Goal: Information Seeking & Learning: Check status

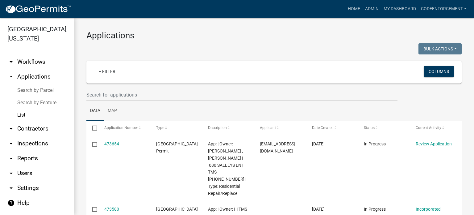
click at [21, 114] on link "List" at bounding box center [37, 115] width 74 height 12
click at [23, 115] on link "List" at bounding box center [37, 115] width 74 height 12
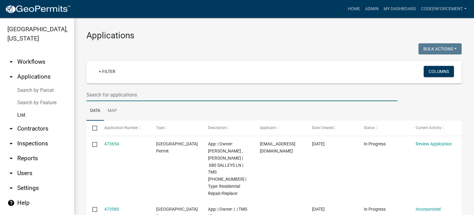
click at [115, 95] on input "text" at bounding box center [241, 94] width 311 height 13
paste input "[PHONE_NUMBER]"
type input "[PHONE_NUMBER]"
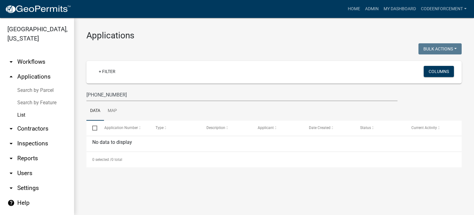
click at [19, 116] on link "List" at bounding box center [37, 115] width 74 height 12
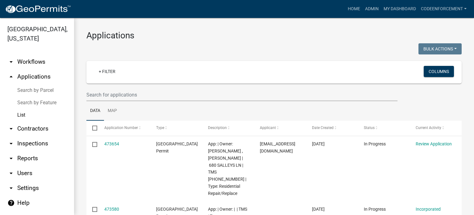
click at [22, 112] on link "List" at bounding box center [37, 115] width 74 height 12
click at [35, 73] on link "arrow_drop_up Applications" at bounding box center [37, 76] width 74 height 15
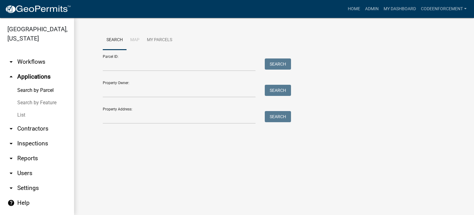
click at [36, 64] on link "arrow_drop_down Workflows" at bounding box center [37, 61] width 74 height 15
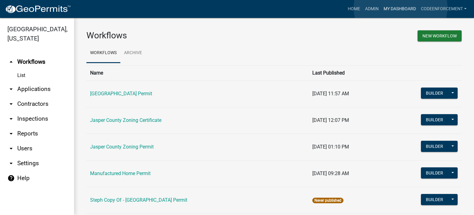
click at [401, 7] on link "My Dashboard" at bounding box center [400, 9] width 37 height 12
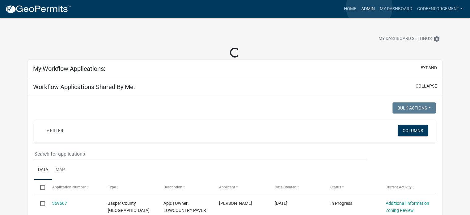
click at [369, 7] on link "Admin" at bounding box center [367, 9] width 19 height 12
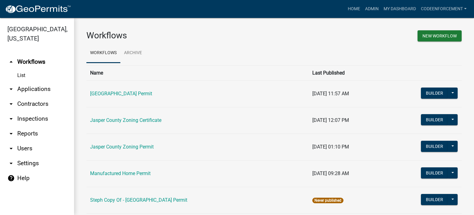
click at [22, 75] on link "List" at bounding box center [37, 75] width 74 height 12
click at [27, 87] on link "arrow_drop_down Applications" at bounding box center [37, 89] width 74 height 15
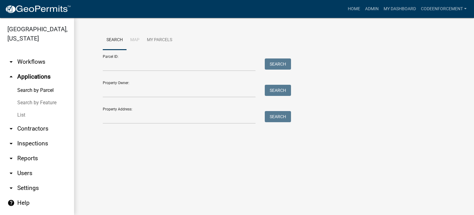
click at [23, 117] on link "List" at bounding box center [37, 115] width 74 height 12
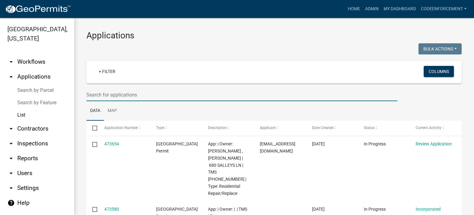
click at [116, 95] on input "text" at bounding box center [241, 94] width 311 height 13
paste input "046-00-06-124"
click at [116, 95] on input "046-00-06-124" at bounding box center [241, 94] width 311 height 13
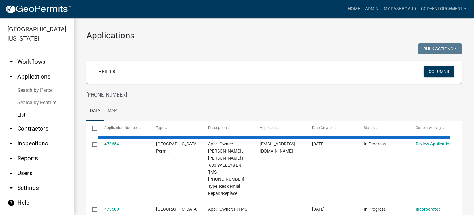
click at [116, 95] on input "046-00-06-124" at bounding box center [241, 94] width 311 height 13
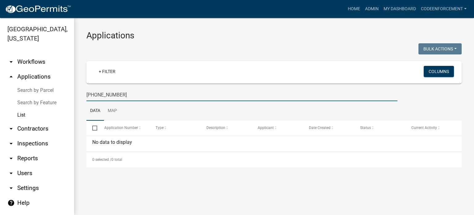
type input "046-00-06-124"
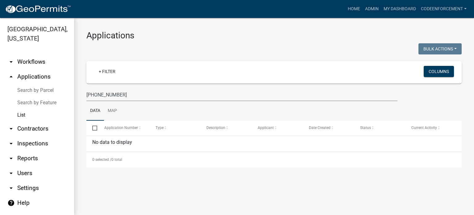
click at [263, 49] on div at bounding box center [178, 49] width 192 height 13
